Goal: Check status: Verify the current state of an ongoing process or item

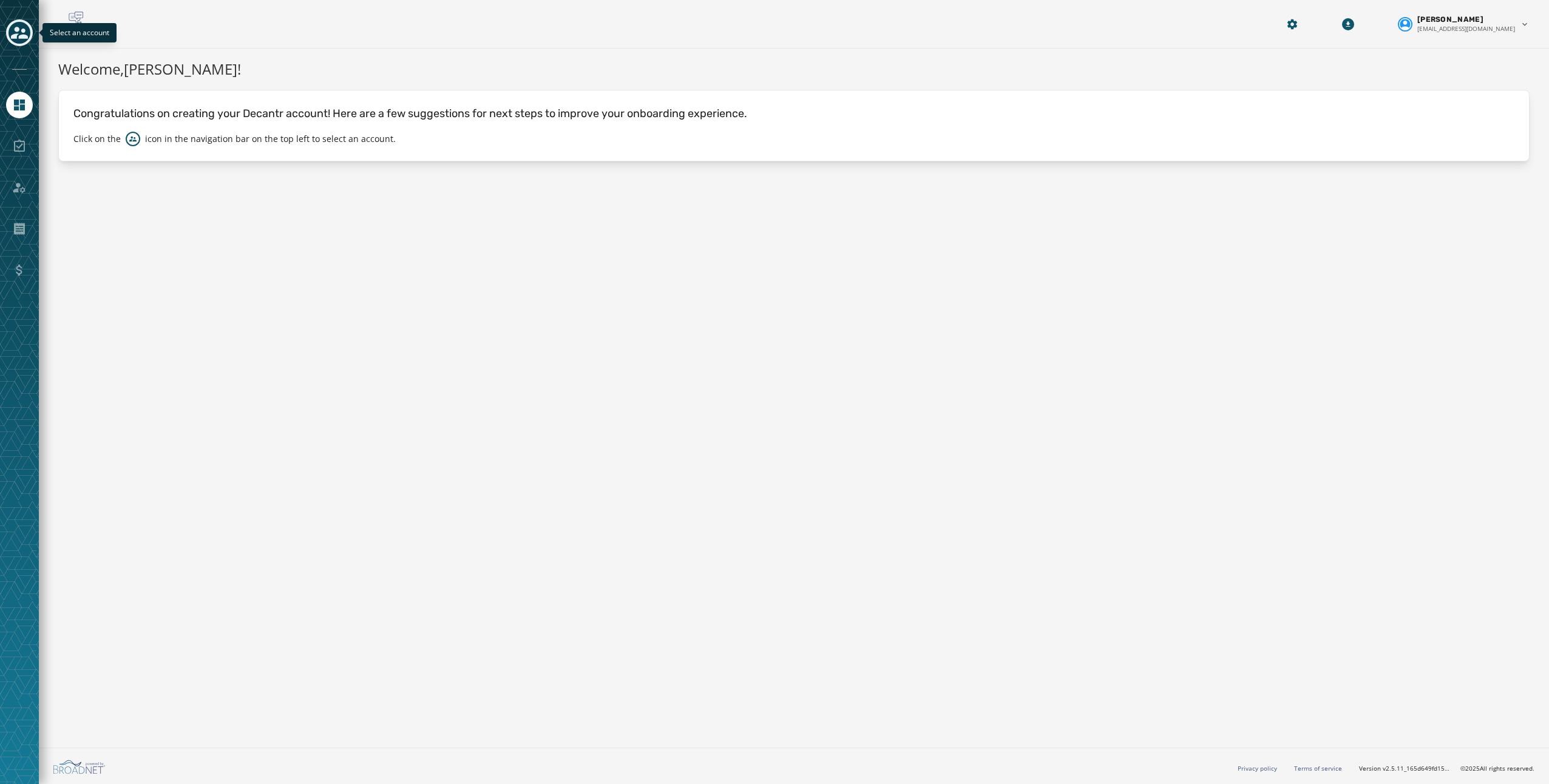
click at [11, 25] on icon "Toggle account select drawer" at bounding box center [19, 32] width 17 height 17
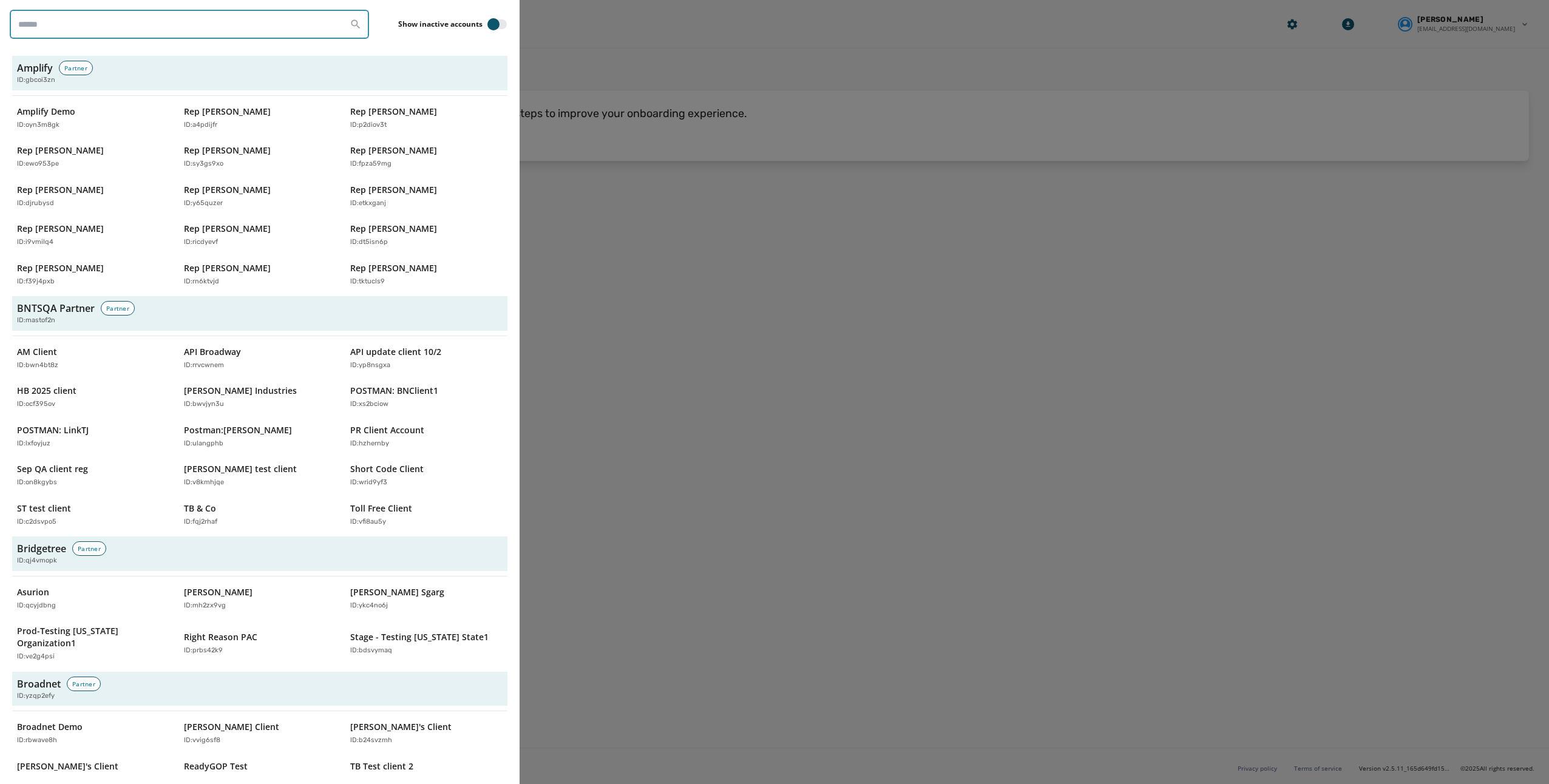
click at [73, 32] on input "search" at bounding box center [189, 24] width 360 height 29
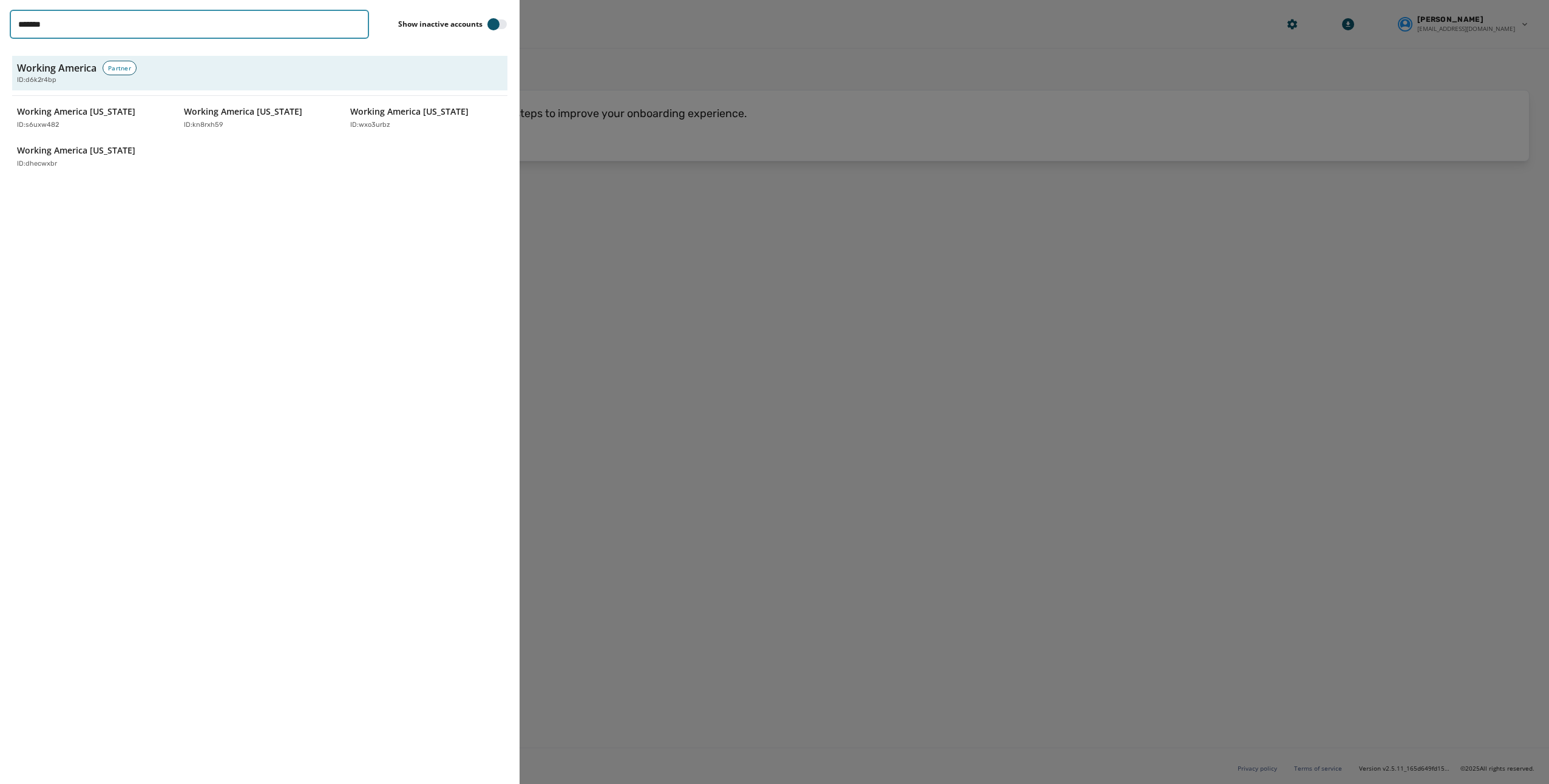
type input "**********"
click at [256, 133] on button "Working America [US_STATE] ID: kn8rxh59" at bounding box center [260, 118] width 162 height 34
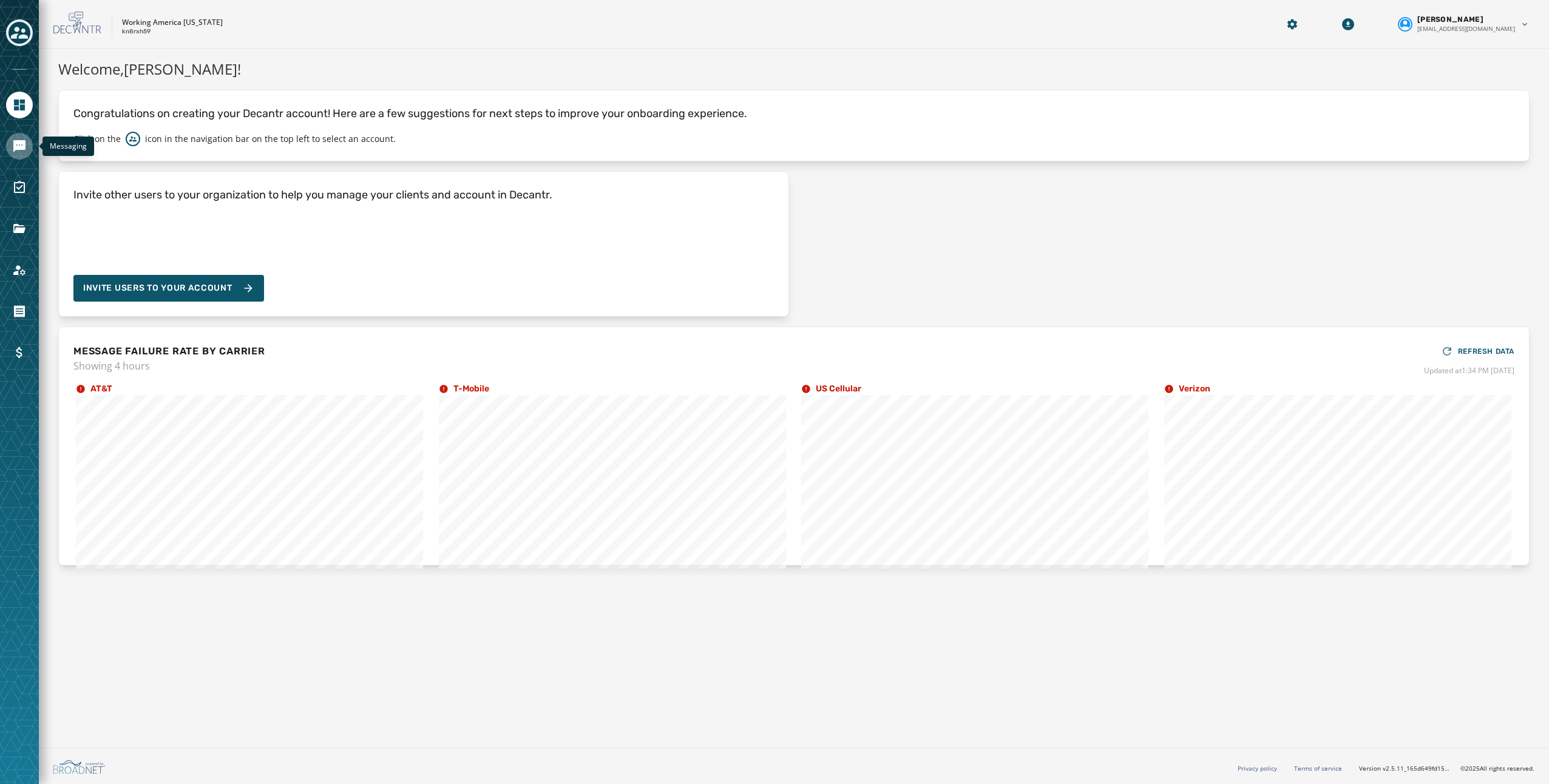
click at [18, 149] on icon "Navigate to Messaging" at bounding box center [19, 146] width 12 height 12
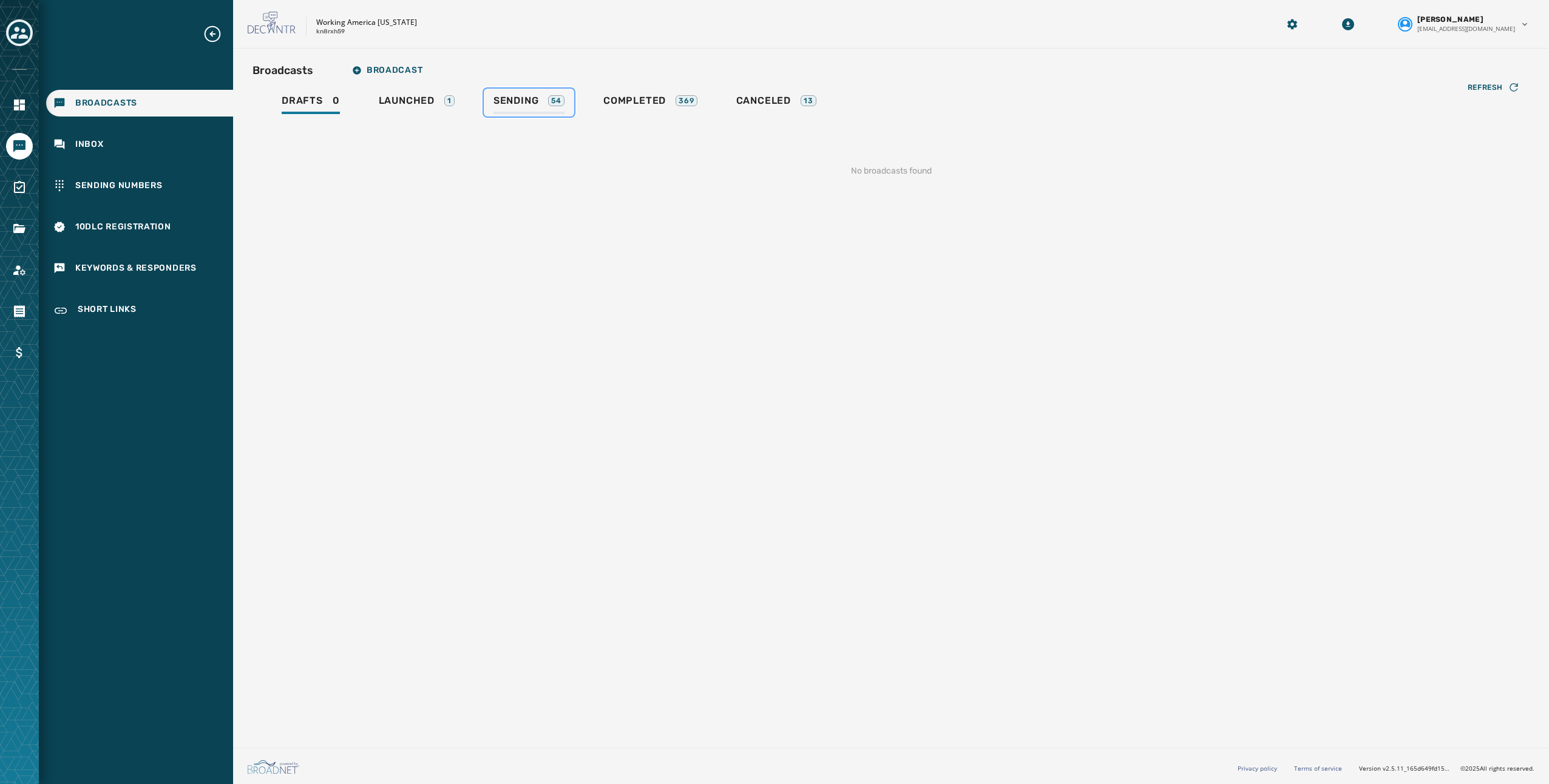
click at [547, 98] on div "Sending 54" at bounding box center [529, 104] width 71 height 20
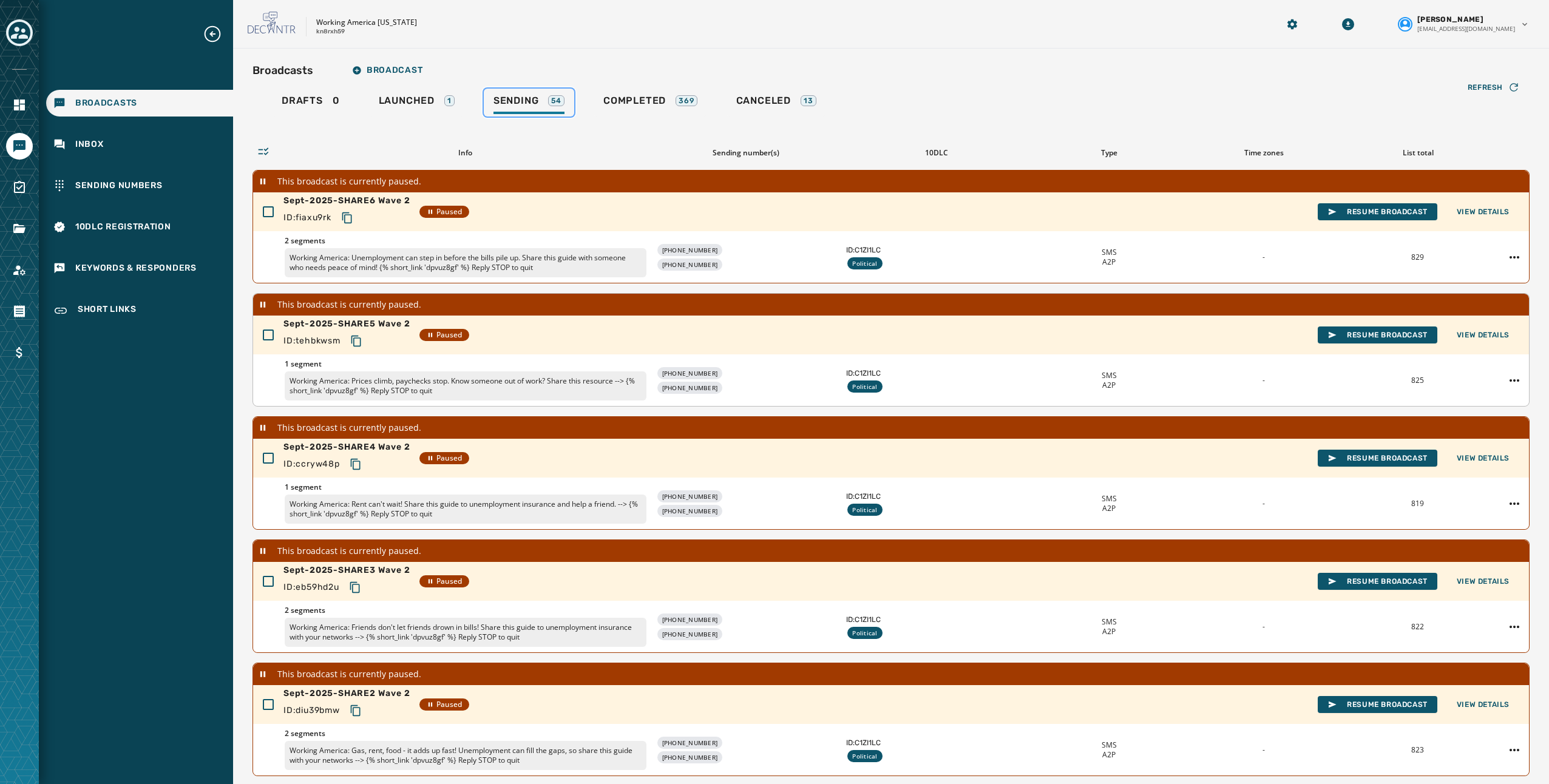
scroll to position [87, 0]
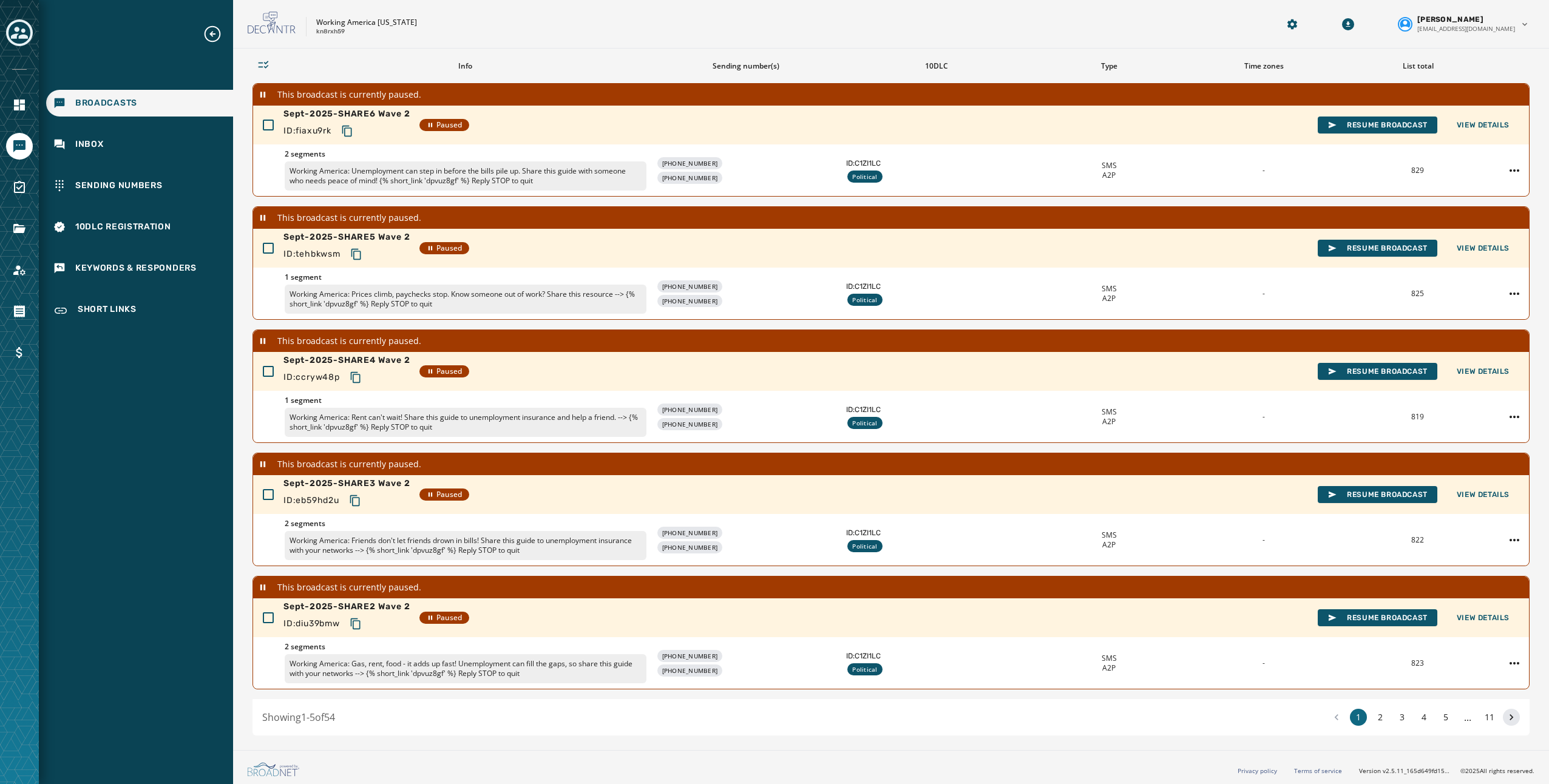
click at [1510, 715] on icon at bounding box center [1511, 717] width 4 height 6
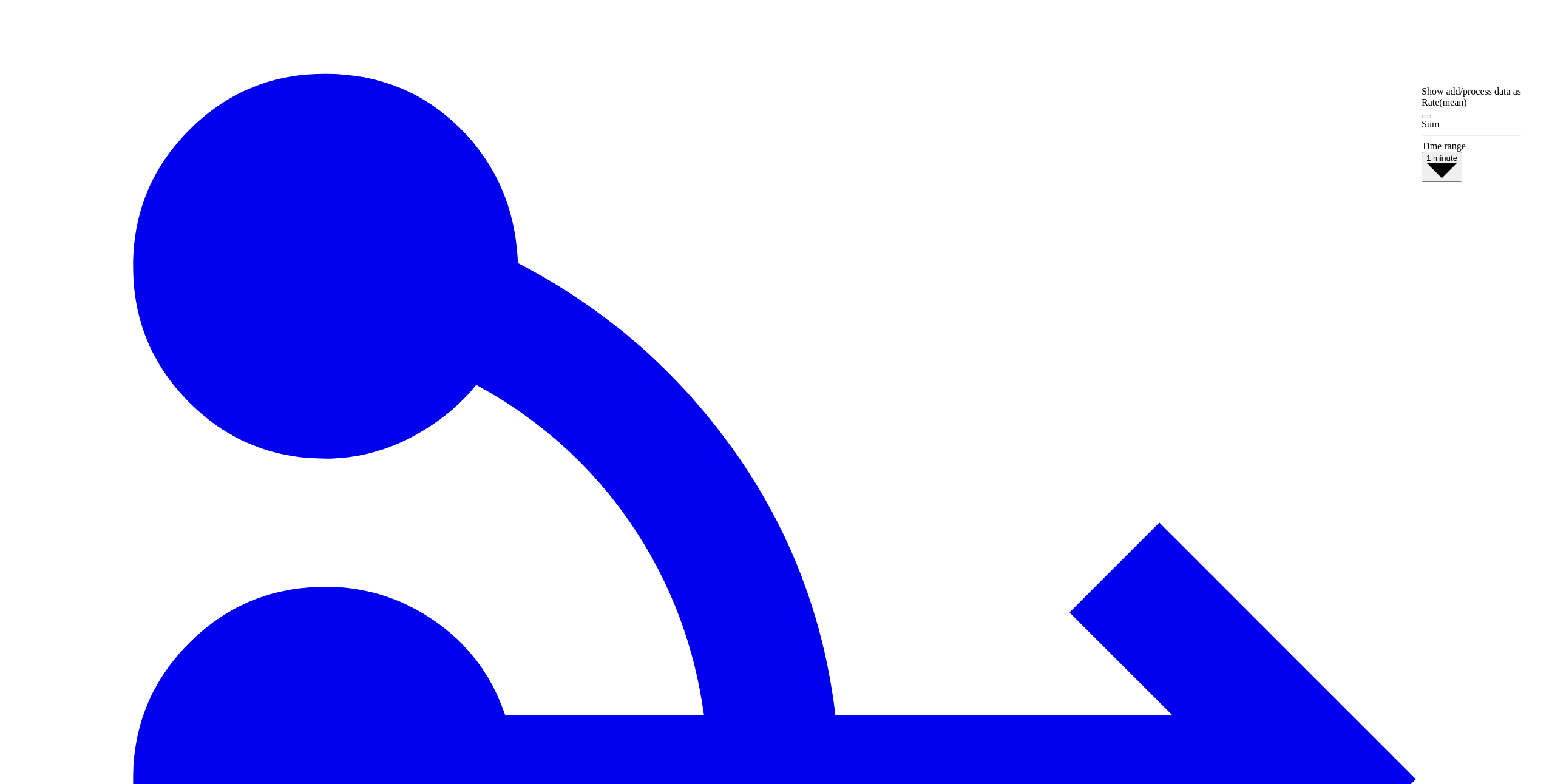
click at [1457, 161] on span "1 minute" at bounding box center [1441, 158] width 31 height 9
click at [1452, 248] on div "1 hour" at bounding box center [1471, 242] width 99 height 11
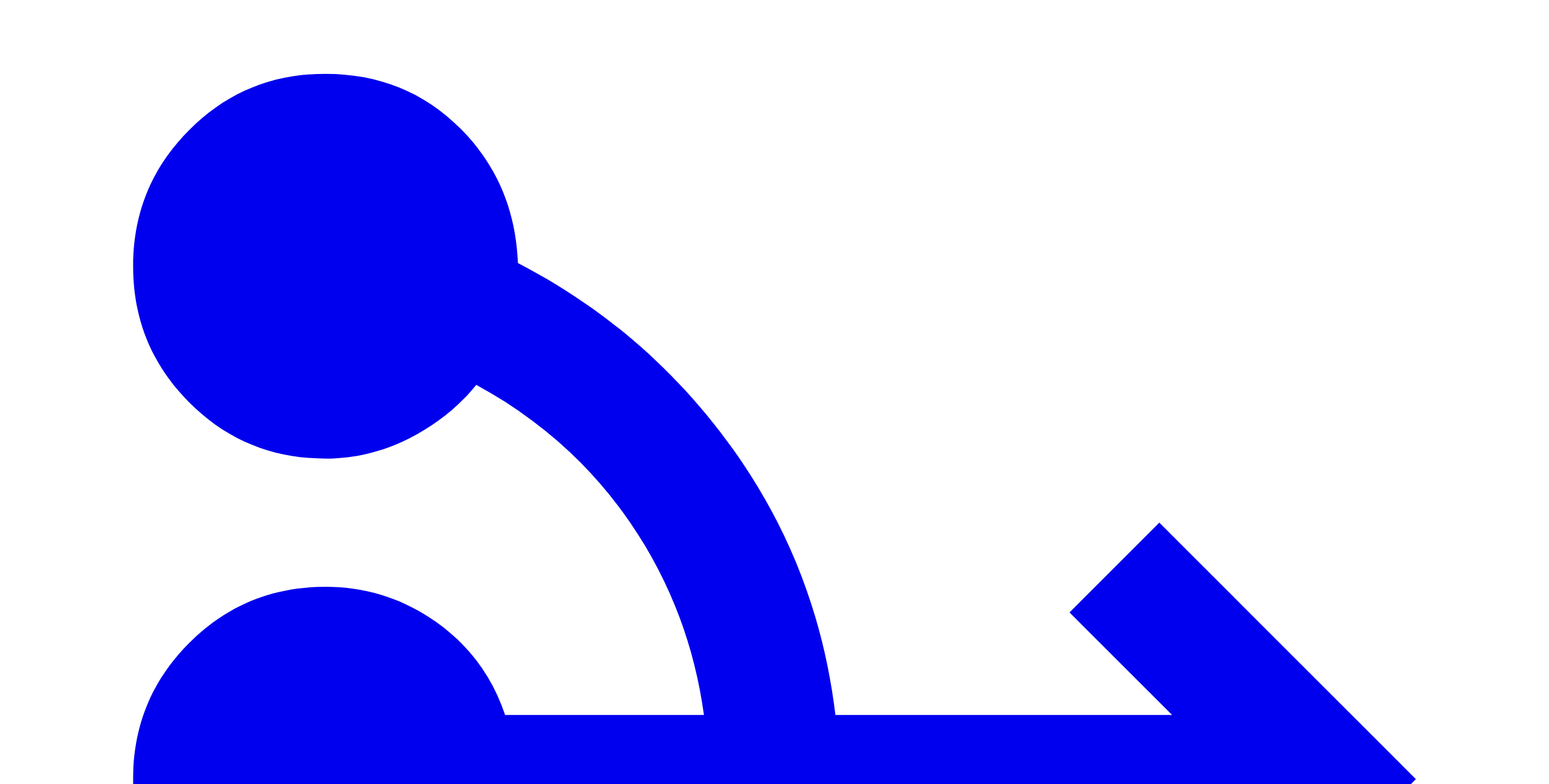
scroll to position [0, 0]
type input "*******"
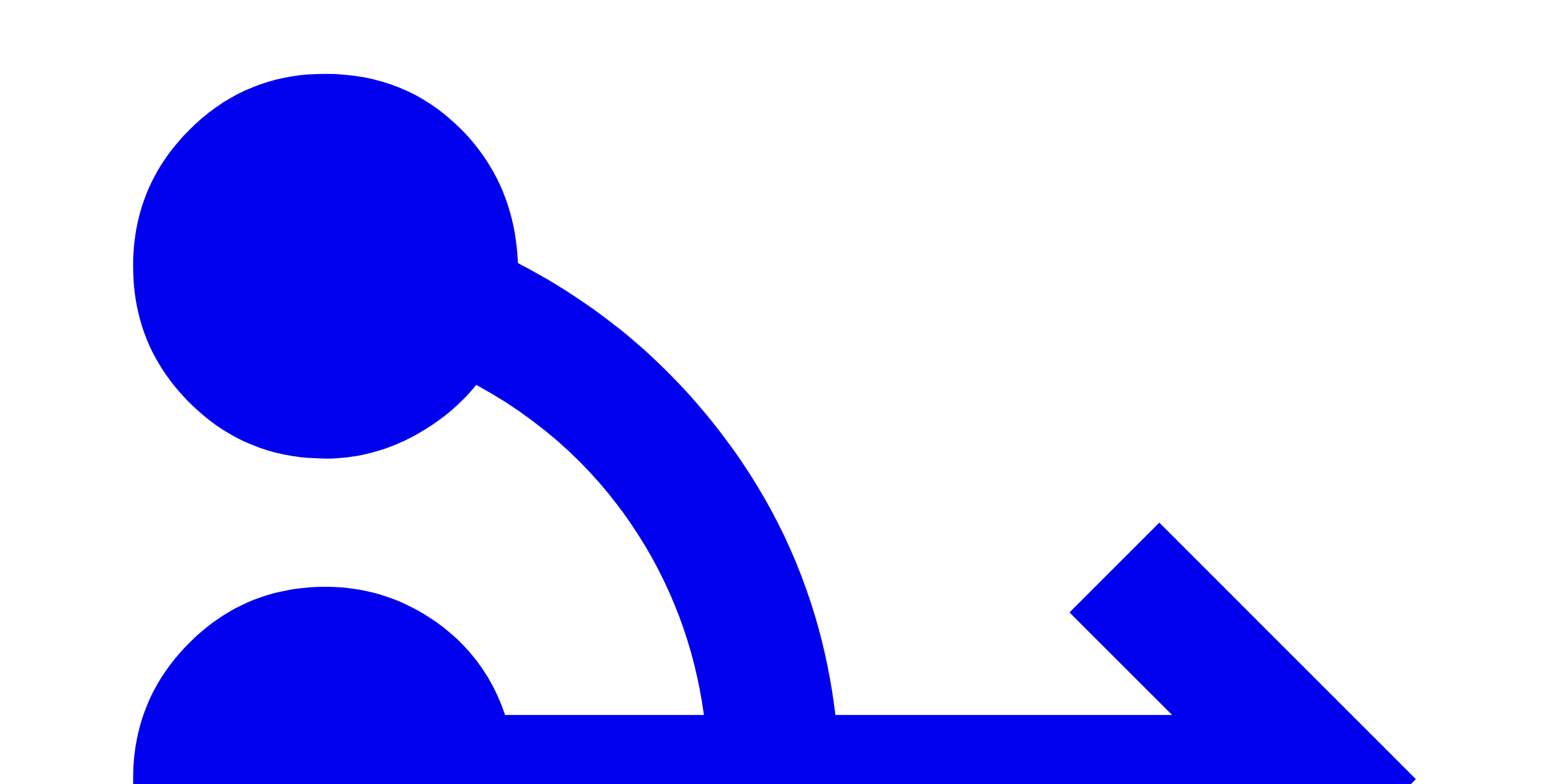
click at [1449, 163] on span "1 hour" at bounding box center [1438, 158] width 23 height 9
click at [1460, 199] on span "5 minutes" at bounding box center [1441, 194] width 38 height 10
drag, startPoint x: 1244, startPoint y: 452, endPoint x: 1260, endPoint y: 452, distance: 16.0
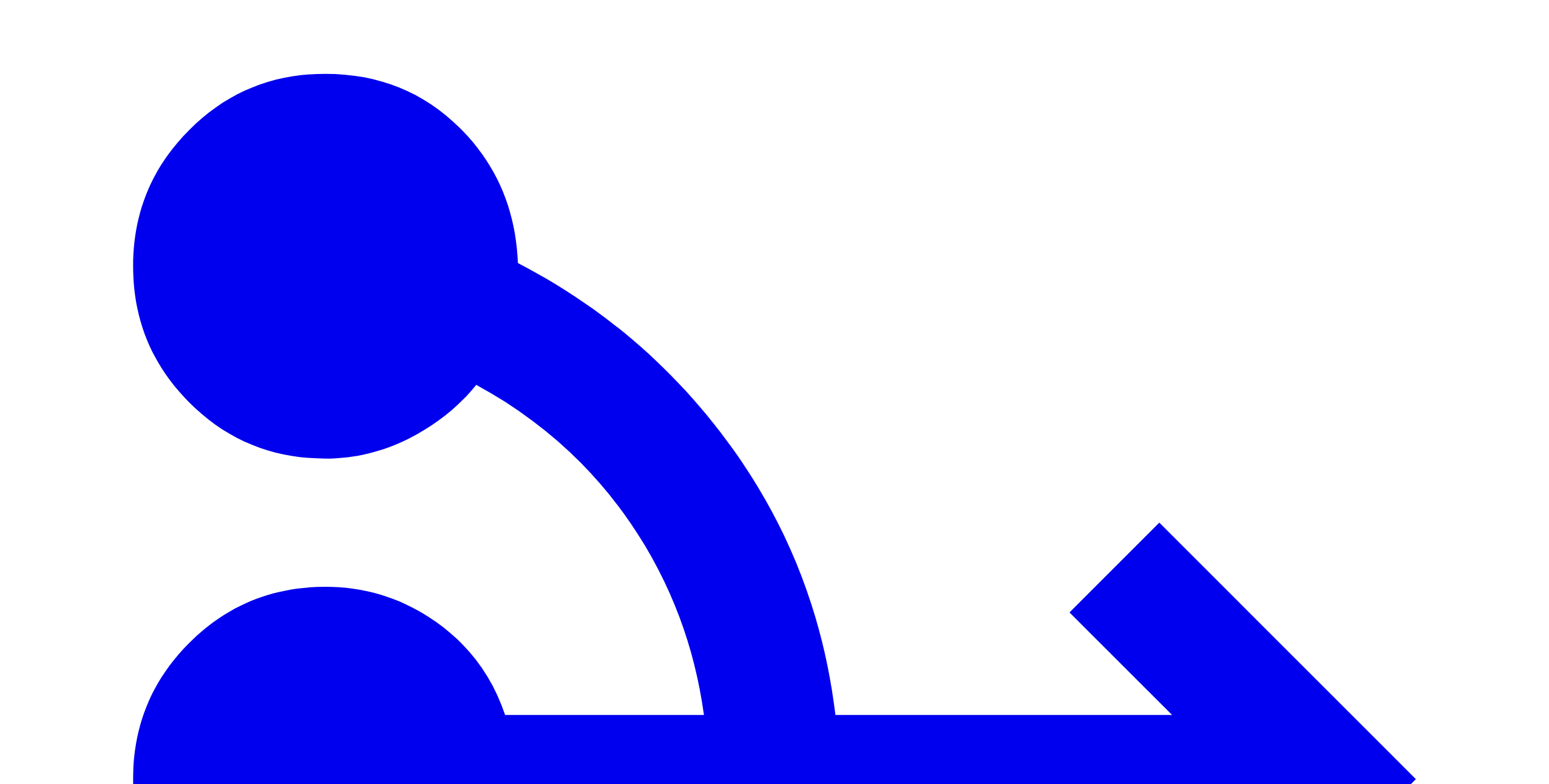
click at [1457, 162] on span "5 minutes" at bounding box center [1443, 158] width 35 height 9
click at [1454, 194] on span "1 minute" at bounding box center [1438, 189] width 34 height 10
drag, startPoint x: 1128, startPoint y: 461, endPoint x: 1151, endPoint y: 463, distance: 23.1
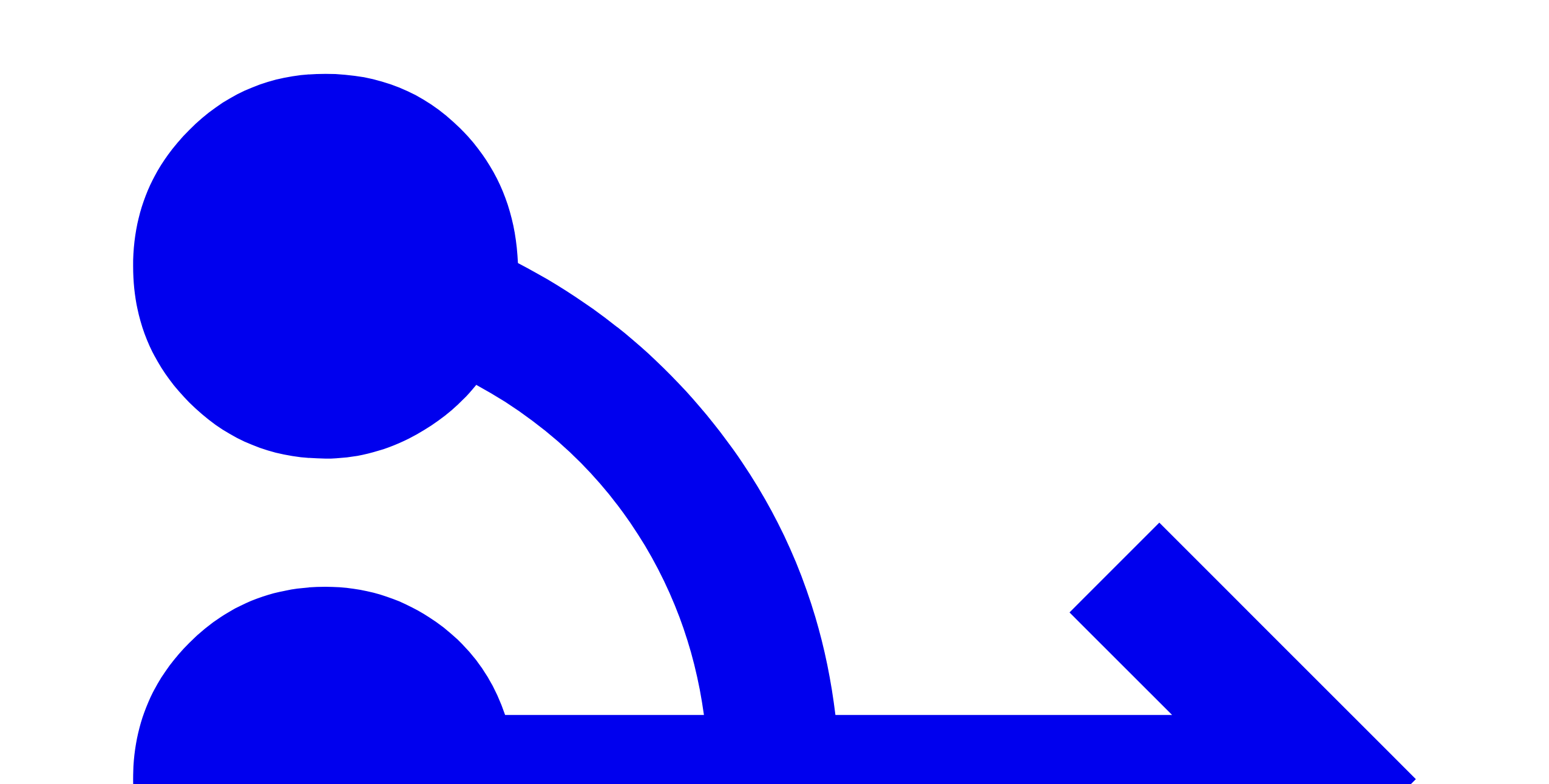
click at [1457, 163] on span "1 minute" at bounding box center [1441, 158] width 31 height 9
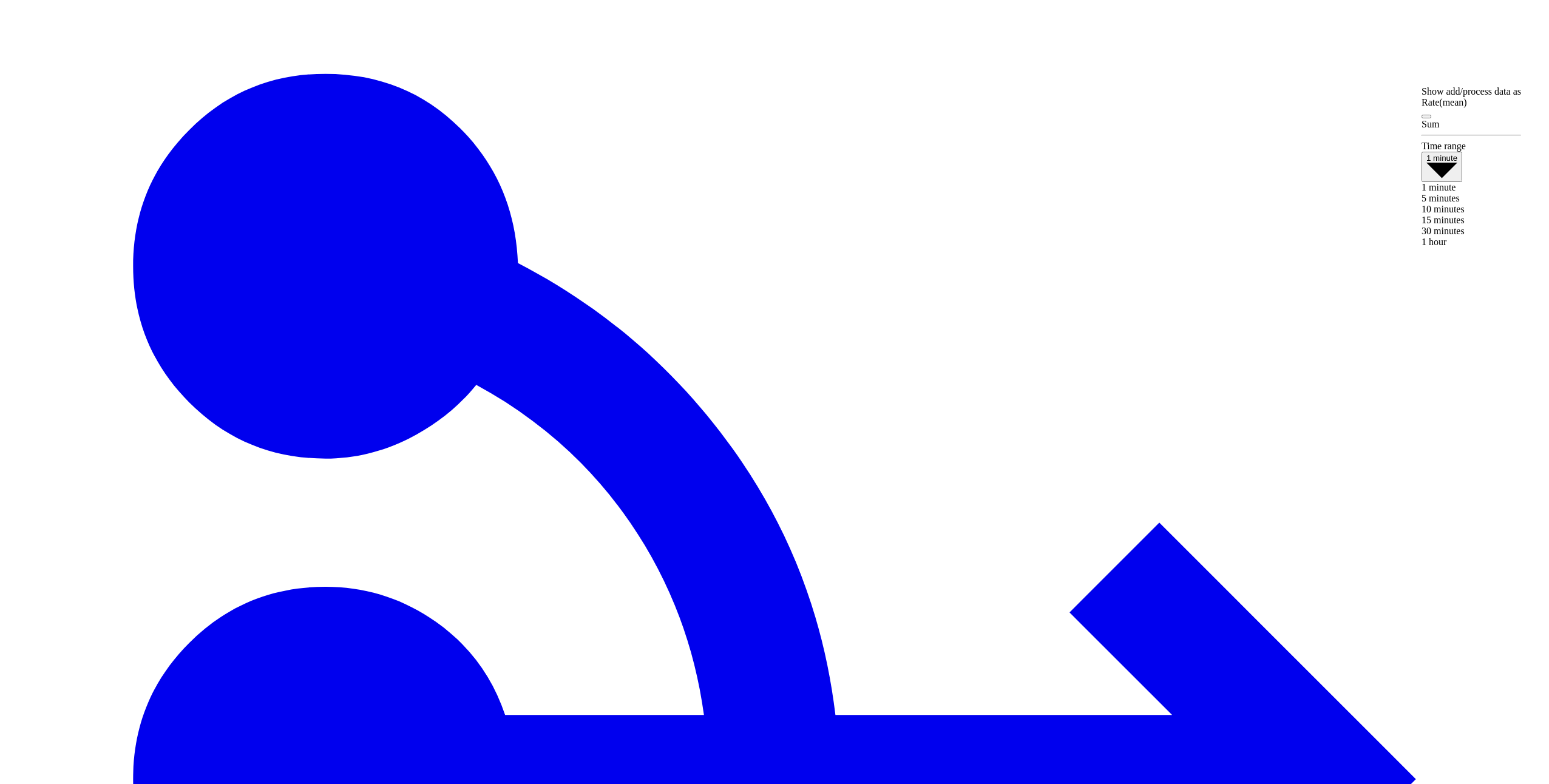
click at [1477, 204] on div "5 minutes" at bounding box center [1471, 198] width 99 height 11
click at [1461, 173] on span "button" at bounding box center [1443, 178] width 35 height 9
click at [1455, 192] on span "1 minute" at bounding box center [1438, 189] width 34 height 10
drag, startPoint x: 1104, startPoint y: 470, endPoint x: 1158, endPoint y: 465, distance: 54.2
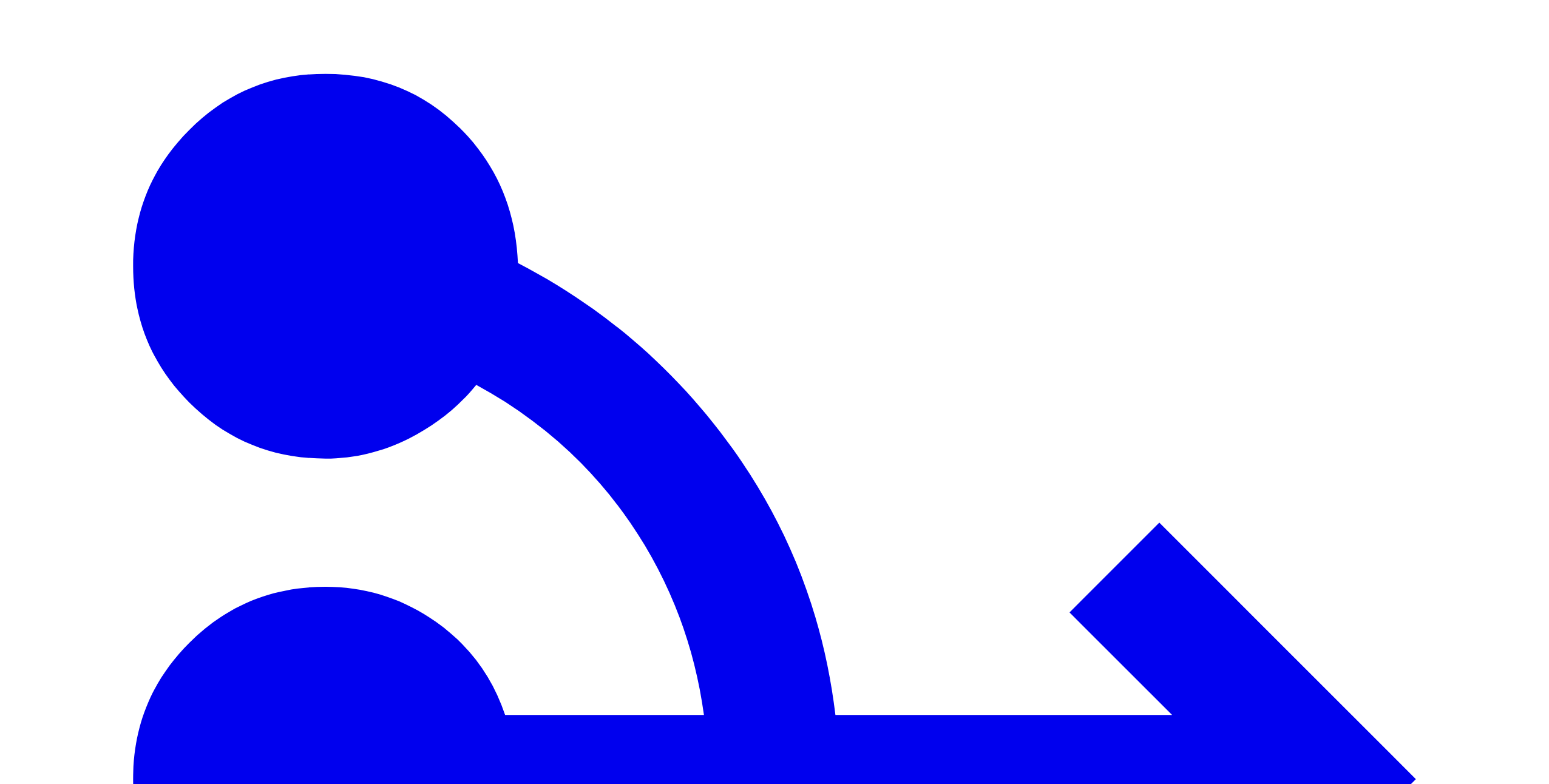
drag, startPoint x: 1158, startPoint y: 465, endPoint x: 1131, endPoint y: 459, distance: 27.7
drag, startPoint x: 1125, startPoint y: 461, endPoint x: 1160, endPoint y: 465, distance: 35.2
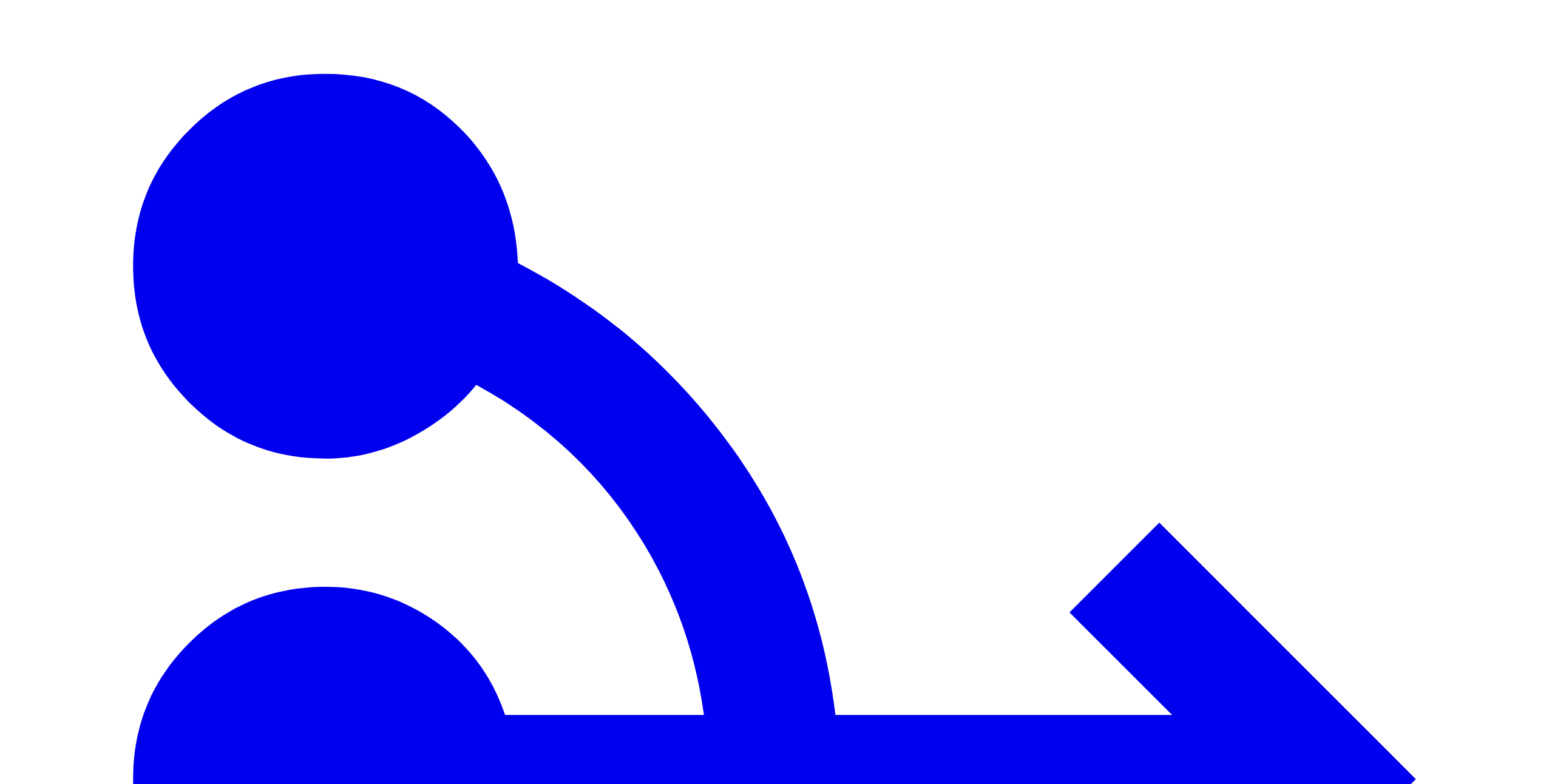
drag, startPoint x: 1160, startPoint y: 465, endPoint x: 1142, endPoint y: 465, distance: 18.0
